Goal: Task Accomplishment & Management: Manage account settings

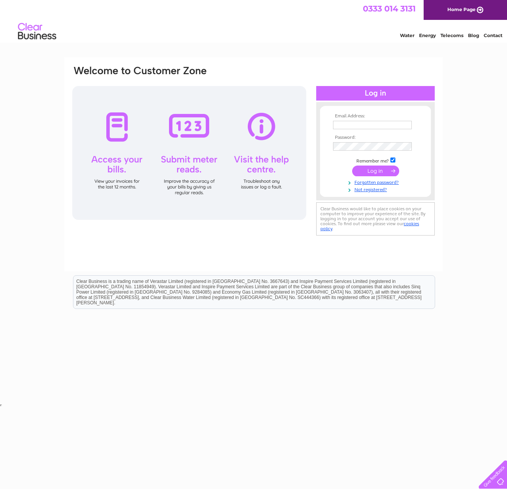
type input "sicooksey@gmail.com"
click at [368, 173] on input "submit" at bounding box center [375, 170] width 47 height 11
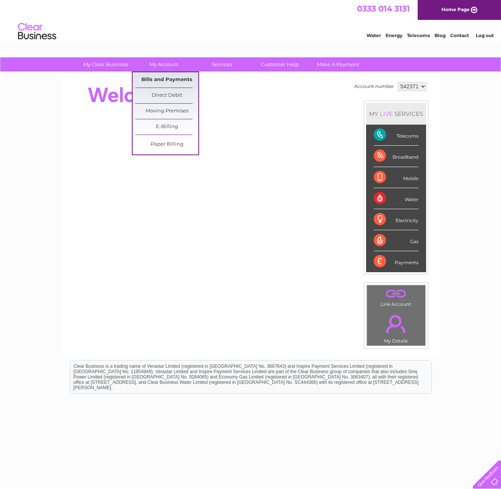
click at [155, 79] on link "Bills and Payments" at bounding box center [166, 79] width 63 height 15
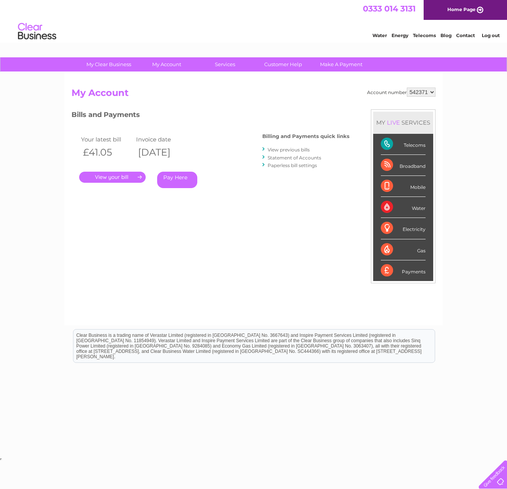
click at [284, 148] on link "View previous bills" at bounding box center [288, 150] width 42 height 6
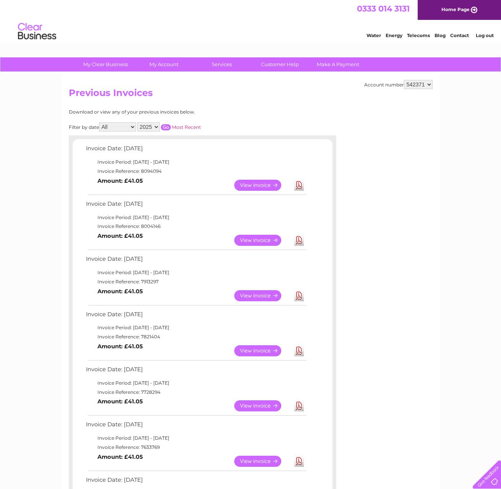
click at [253, 241] on link "View" at bounding box center [262, 240] width 56 height 11
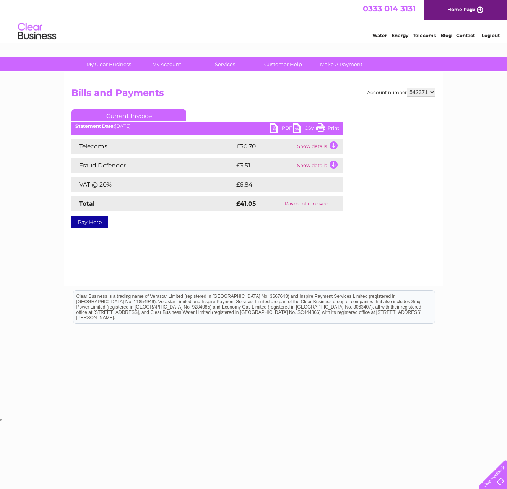
click at [328, 128] on link "Print" at bounding box center [327, 128] width 23 height 11
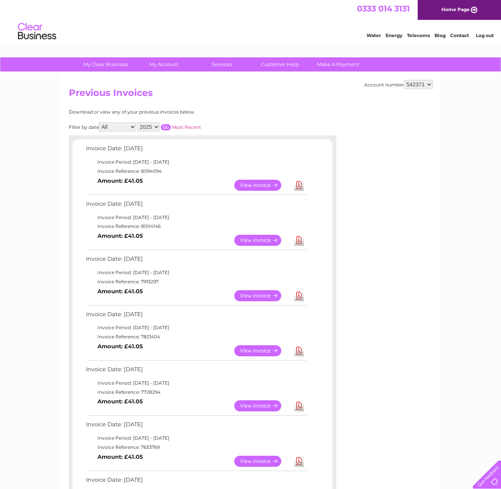
click at [256, 186] on link "View" at bounding box center [262, 185] width 56 height 11
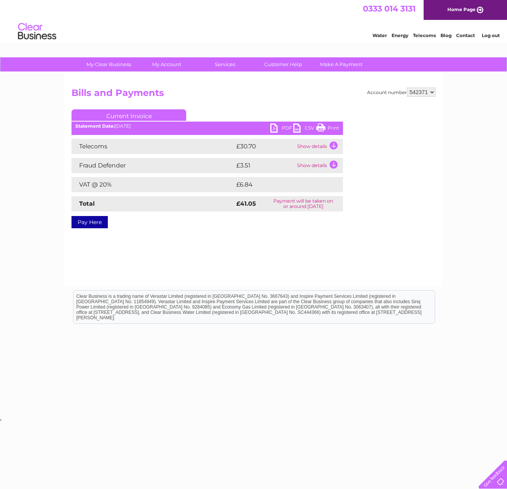
click at [329, 128] on link "Print" at bounding box center [327, 128] width 23 height 11
